Goal: Information Seeking & Learning: Learn about a topic

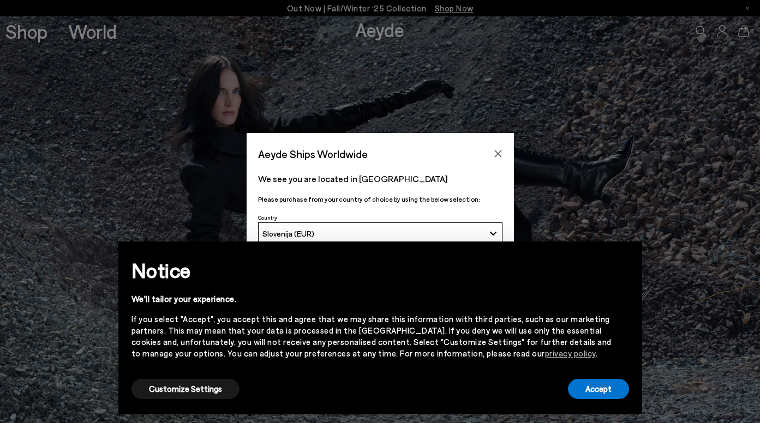
click at [592, 377] on div "Accept" at bounding box center [598, 389] width 61 height 25
click at [600, 392] on button "Accept" at bounding box center [598, 389] width 61 height 20
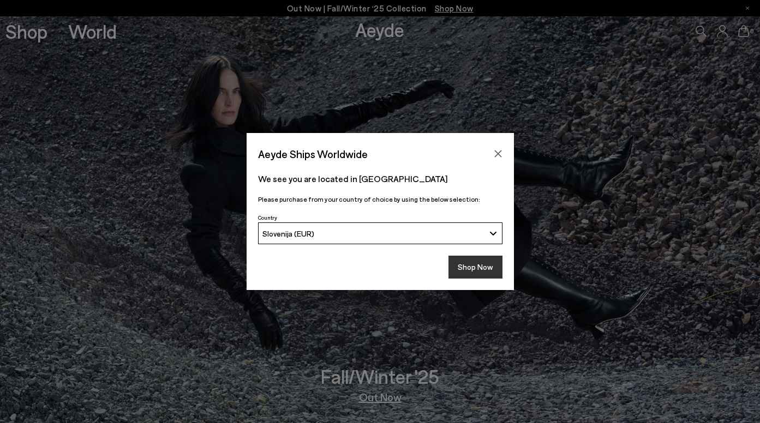
click at [460, 263] on button "Shop Now" at bounding box center [475, 267] width 54 height 23
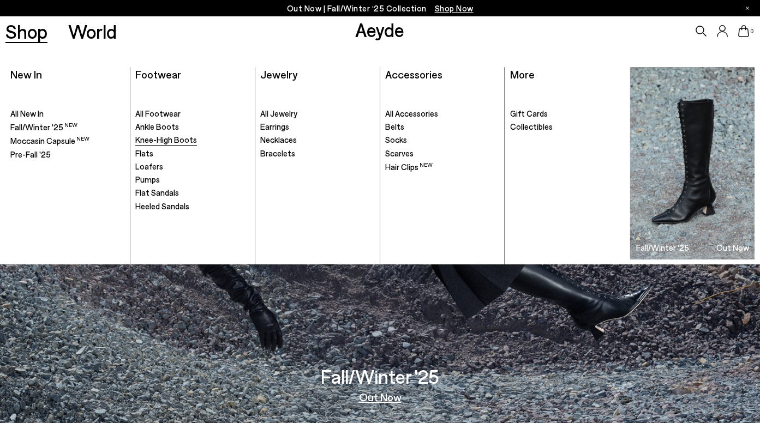
click at [169, 143] on span "Knee-High Boots" at bounding box center [166, 140] width 62 height 10
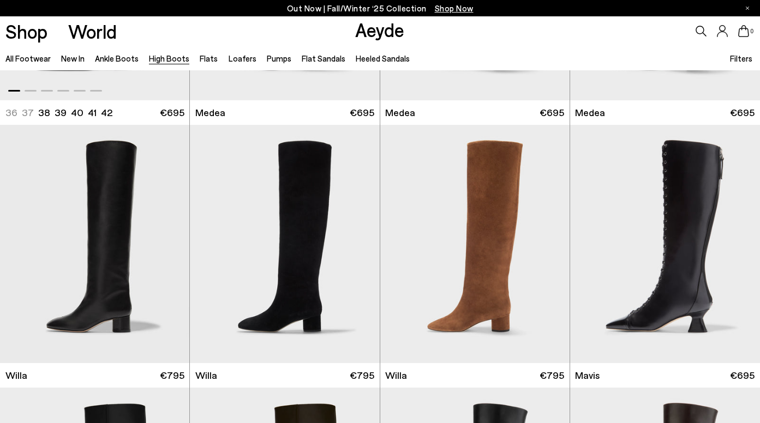
scroll to position [264, 0]
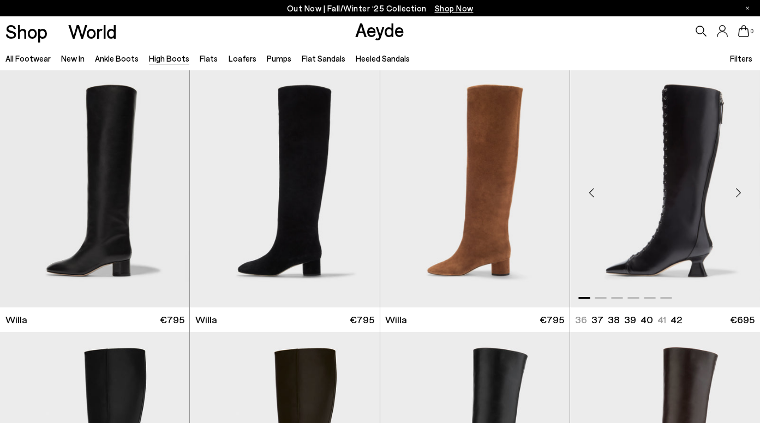
click at [737, 189] on div "Next slide" at bounding box center [737, 192] width 33 height 33
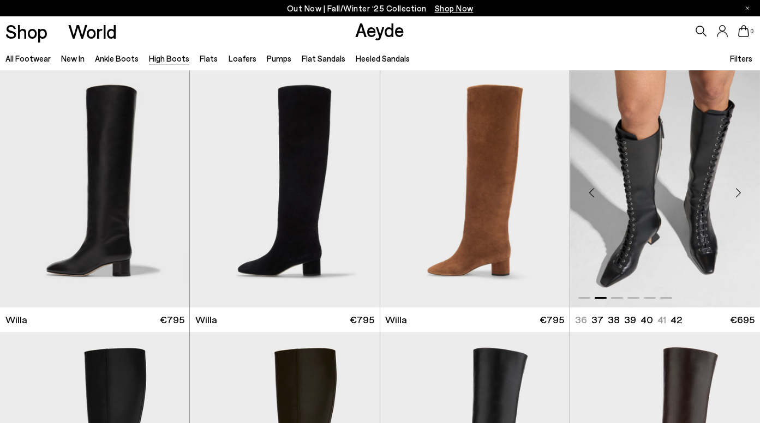
click at [737, 189] on div "Next slide" at bounding box center [737, 192] width 33 height 33
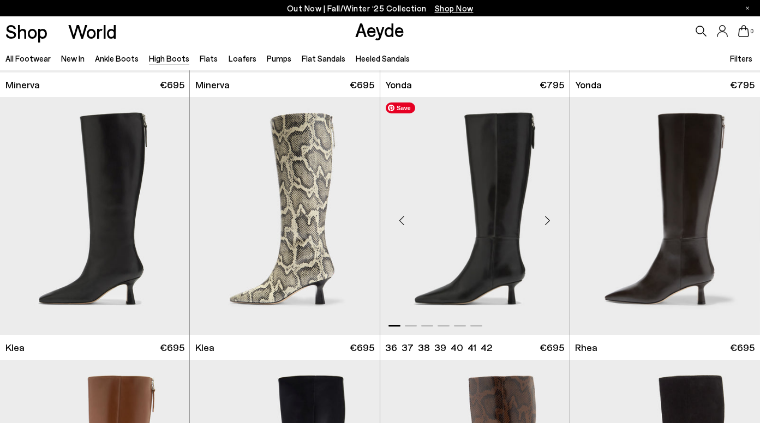
scroll to position [747, 0]
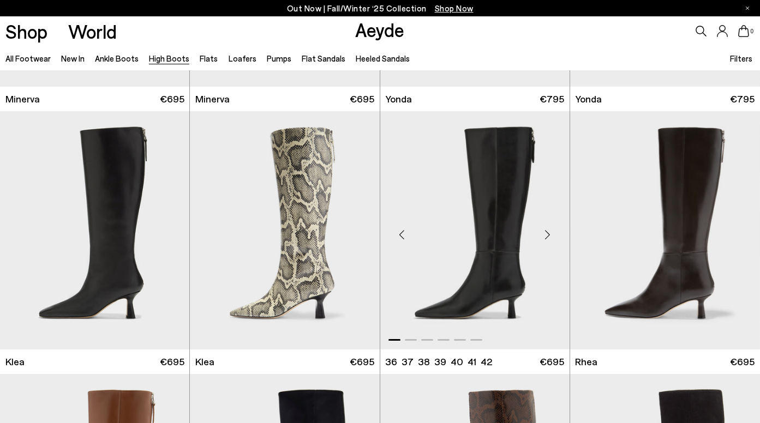
click at [552, 228] on div "Next slide" at bounding box center [547, 235] width 33 height 33
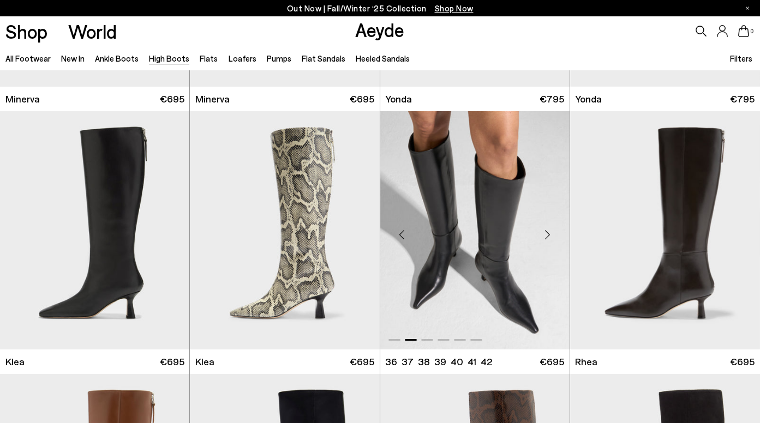
click at [552, 228] on div "Next slide" at bounding box center [547, 235] width 33 height 33
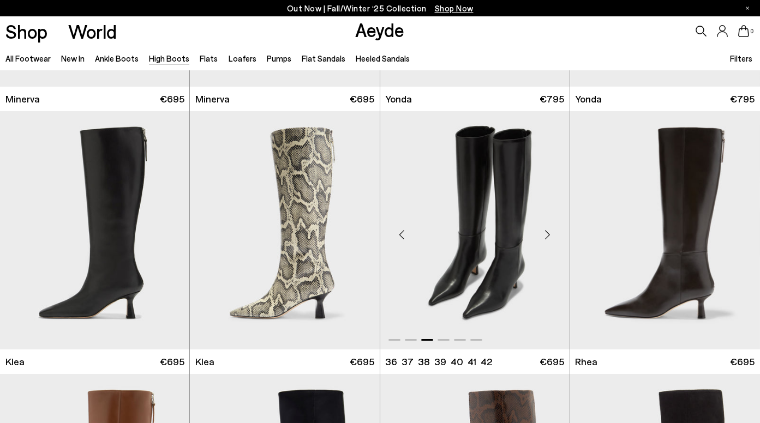
click at [552, 228] on div "Next slide" at bounding box center [547, 235] width 33 height 33
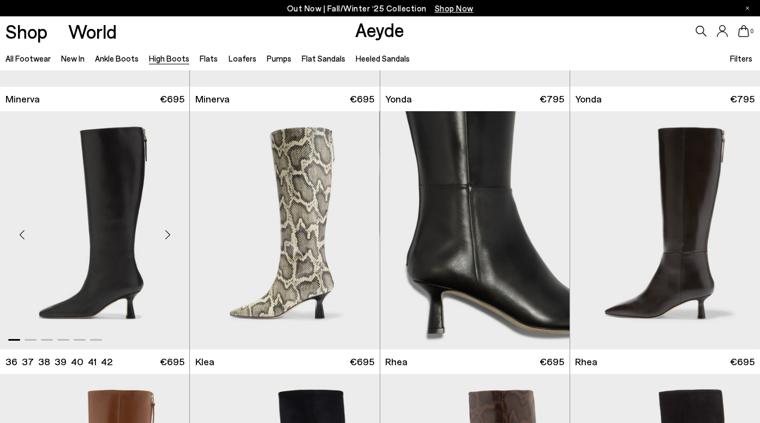
click at [173, 237] on div "Next slide" at bounding box center [167, 235] width 33 height 33
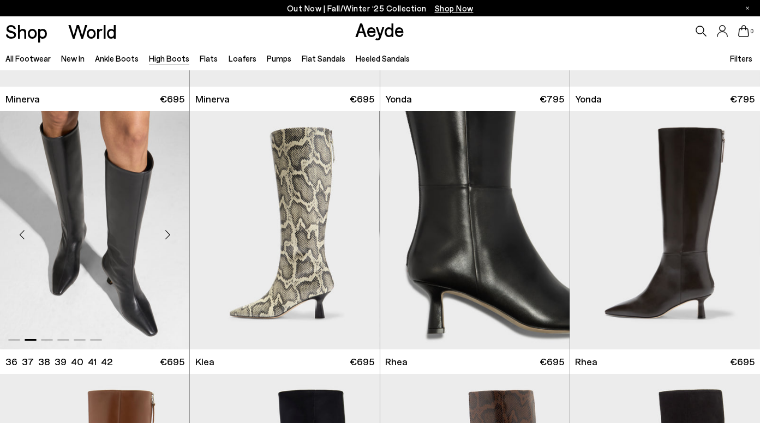
click at [173, 237] on div "Next slide" at bounding box center [167, 235] width 33 height 33
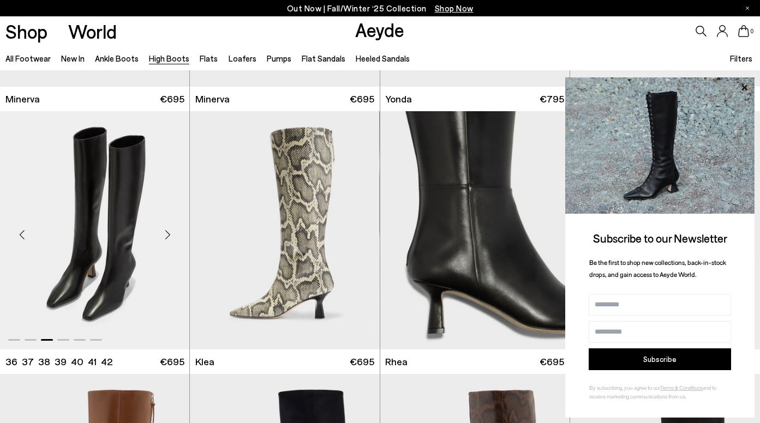
click at [173, 237] on div "Next slide" at bounding box center [167, 235] width 33 height 33
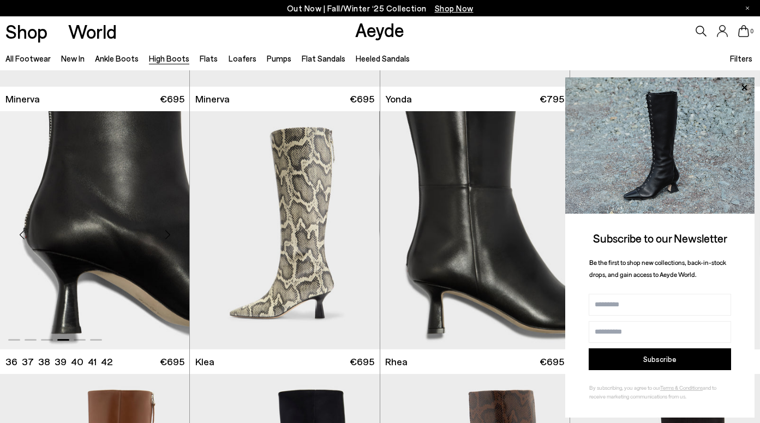
click at [173, 237] on div "Next slide" at bounding box center [167, 235] width 33 height 33
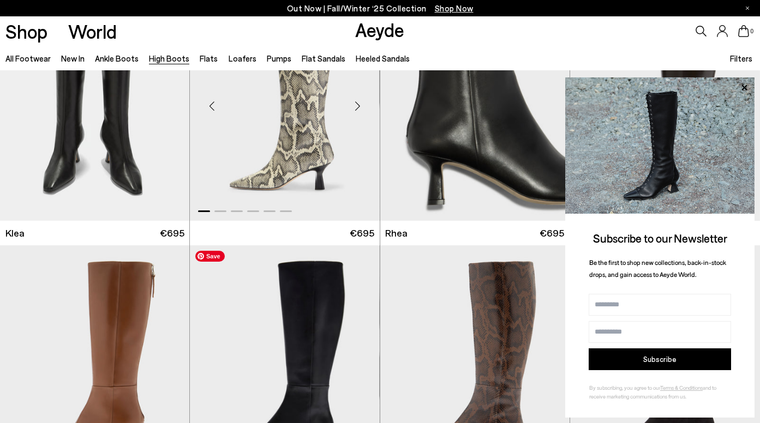
scroll to position [1043, 0]
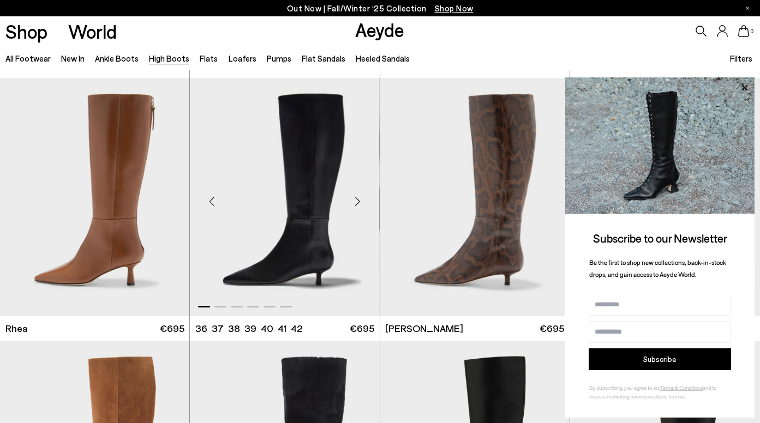
click at [362, 202] on div "Next slide" at bounding box center [357, 201] width 33 height 33
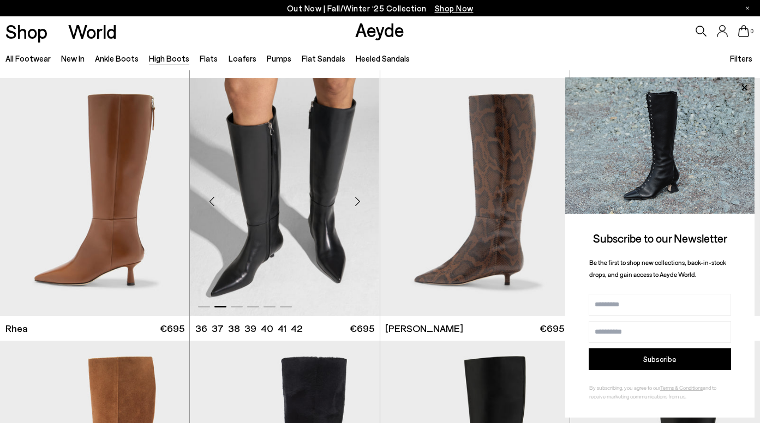
click at [362, 202] on div "Next slide" at bounding box center [357, 201] width 33 height 33
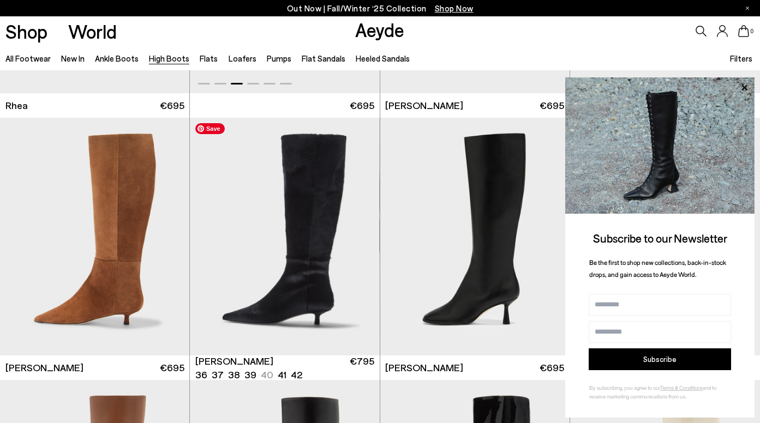
scroll to position [1281, 0]
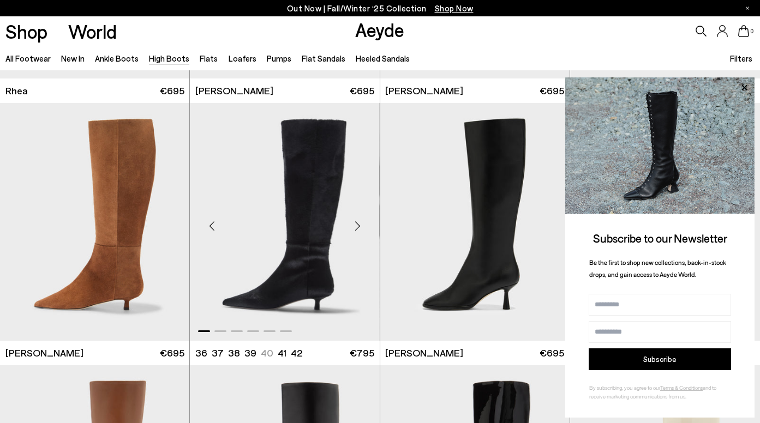
click at [358, 224] on div "Next slide" at bounding box center [357, 226] width 33 height 33
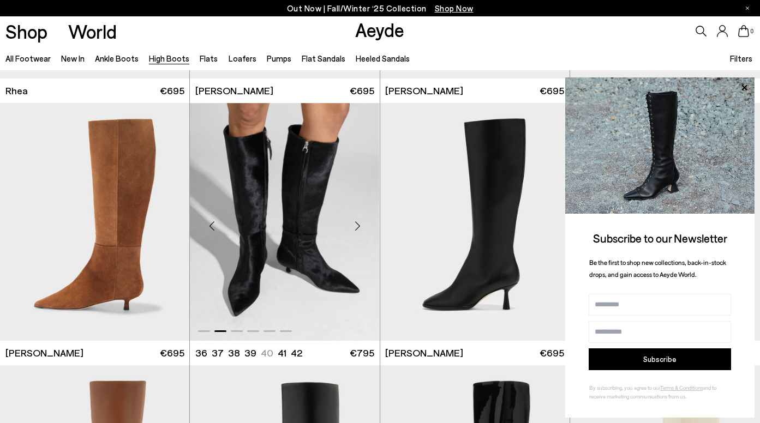
click at [358, 224] on div "Next slide" at bounding box center [357, 226] width 33 height 33
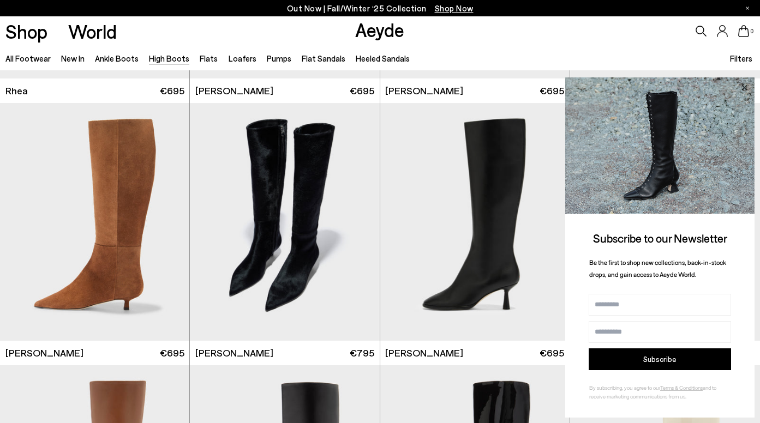
click at [744, 86] on icon at bounding box center [744, 88] width 14 height 14
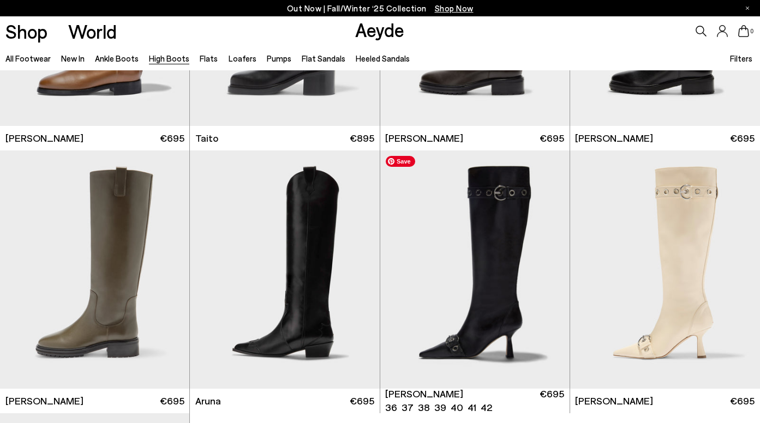
scroll to position [2285, 0]
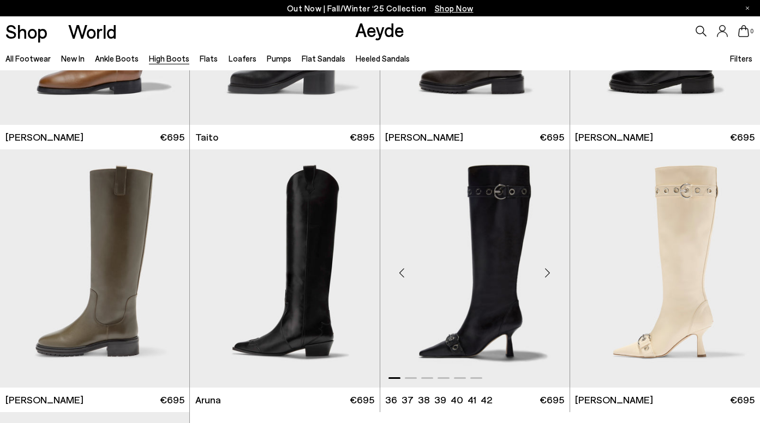
click at [549, 270] on div "Next slide" at bounding box center [547, 273] width 33 height 33
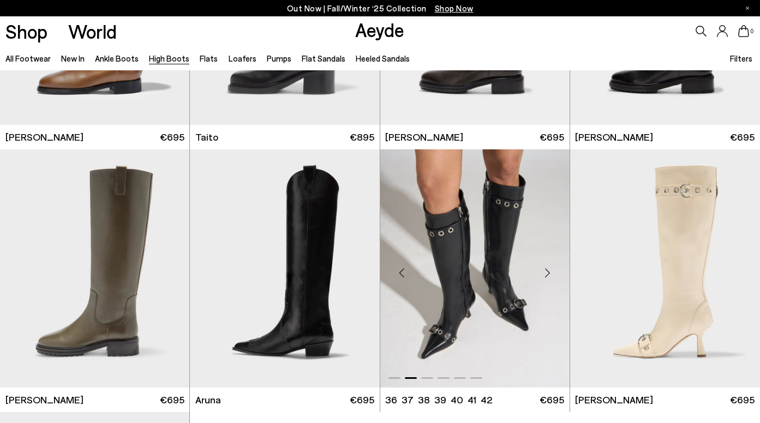
click at [549, 270] on div "Next slide" at bounding box center [547, 273] width 33 height 33
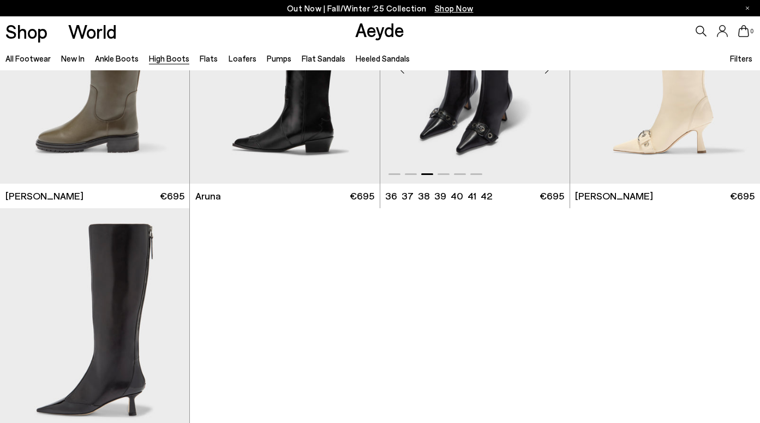
scroll to position [2649, 0]
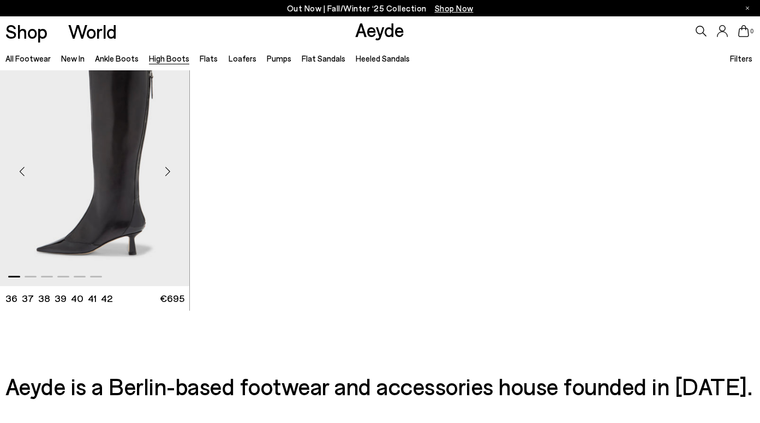
click at [171, 168] on div "Next slide" at bounding box center [167, 171] width 33 height 33
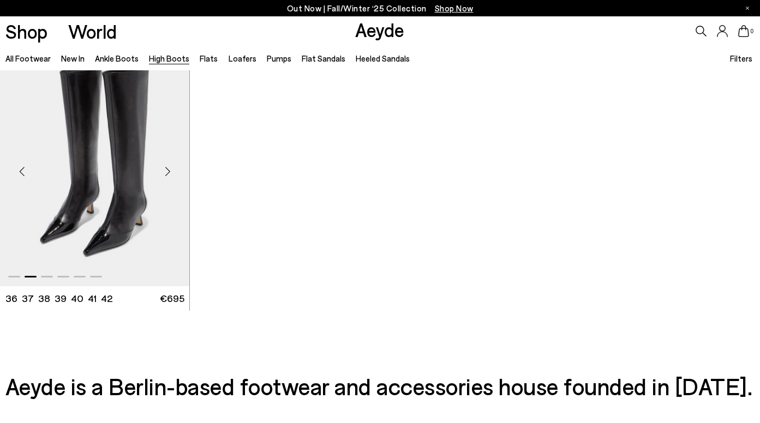
click at [171, 168] on div "Next slide" at bounding box center [167, 171] width 33 height 33
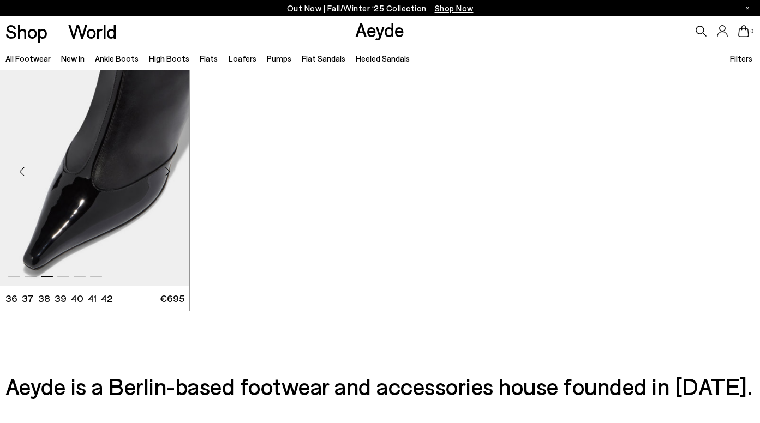
click at [171, 169] on div "Next slide" at bounding box center [167, 171] width 33 height 33
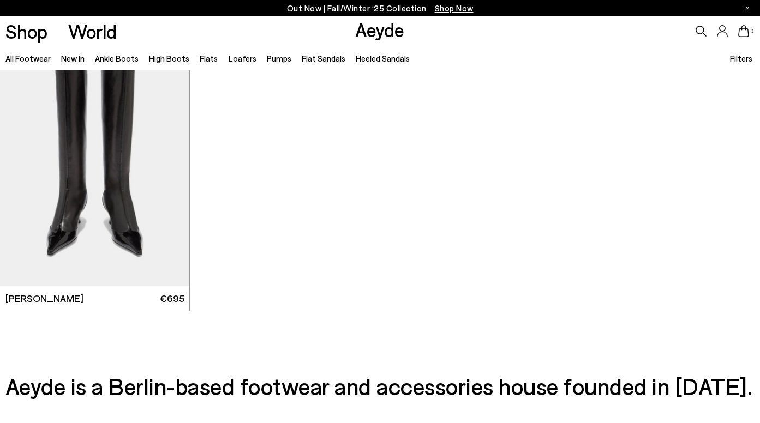
scroll to position [2882, 0]
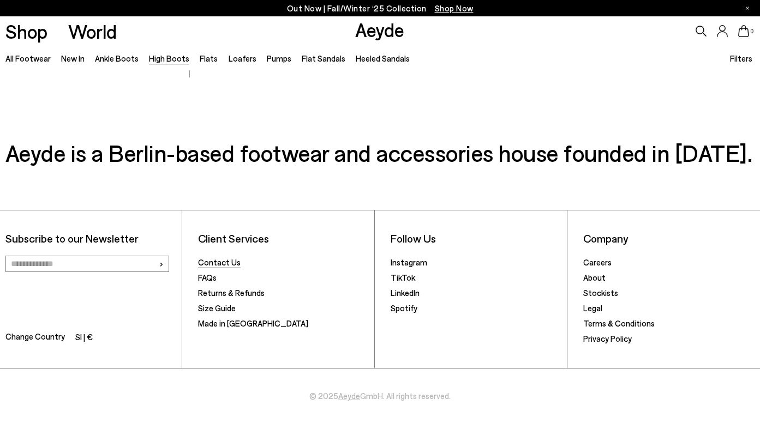
click at [236, 263] on link "Contact Us" at bounding box center [219, 262] width 43 height 10
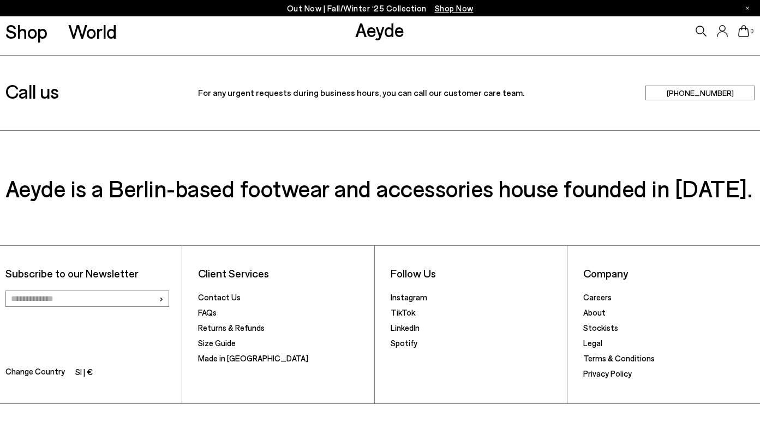
scroll to position [327, 0]
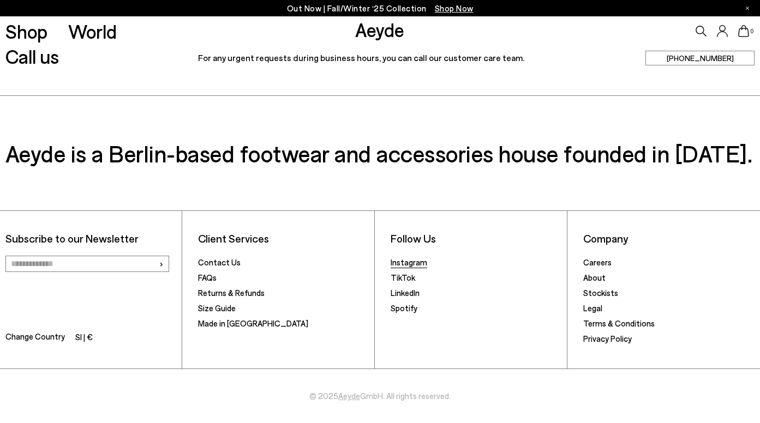
click at [405, 261] on link "Instagram" at bounding box center [408, 262] width 37 height 10
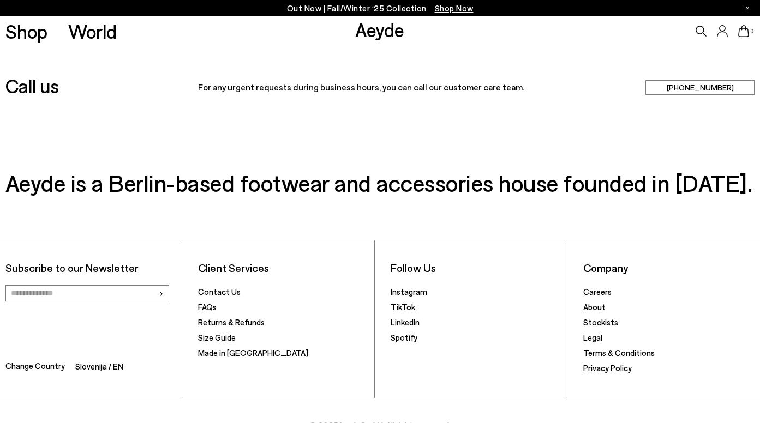
scroll to position [327, 0]
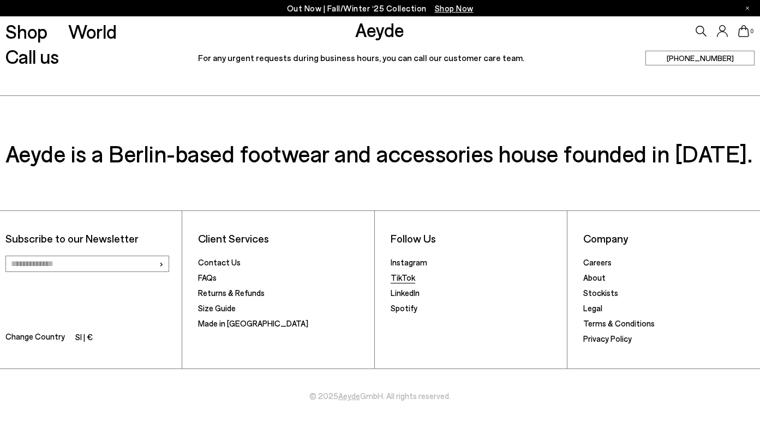
click at [399, 278] on link "TikTok" at bounding box center [402, 278] width 25 height 10
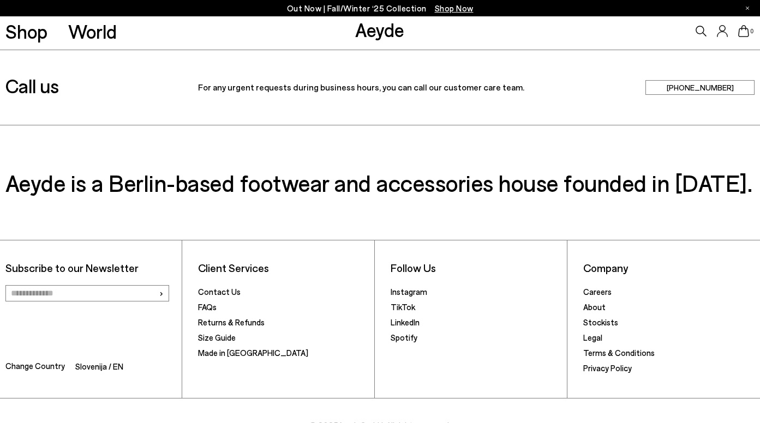
scroll to position [327, 0]
